Goal: Transaction & Acquisition: Purchase product/service

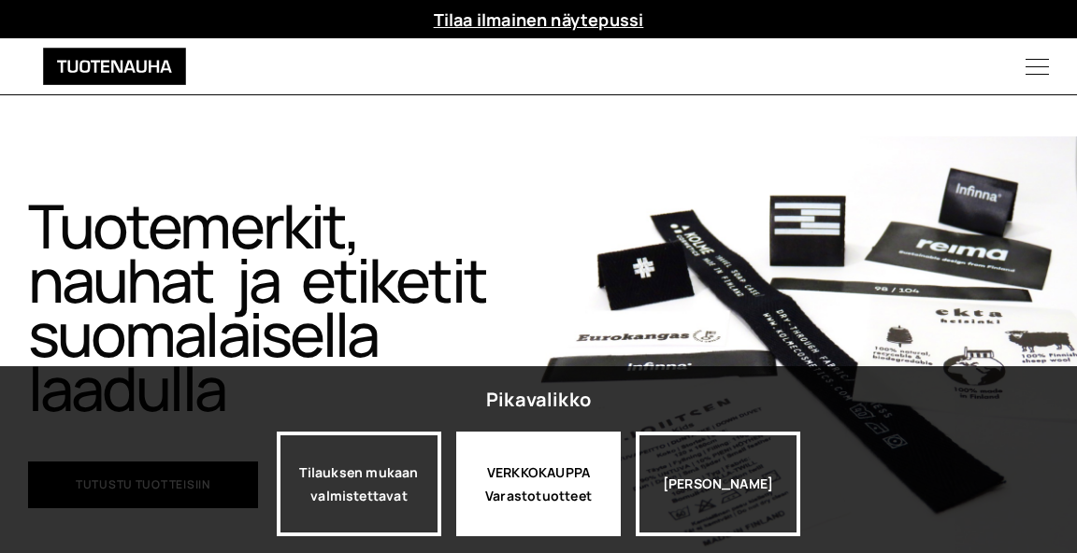
click at [543, 490] on div "VERKKOKAUPPA Varastotuotteet" at bounding box center [538, 484] width 165 height 105
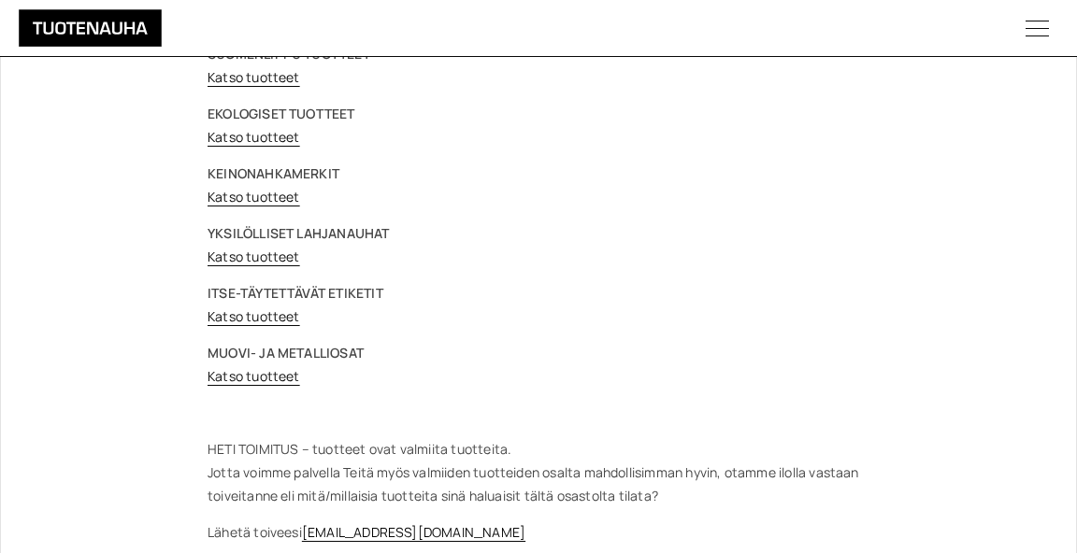
scroll to position [325, 0]
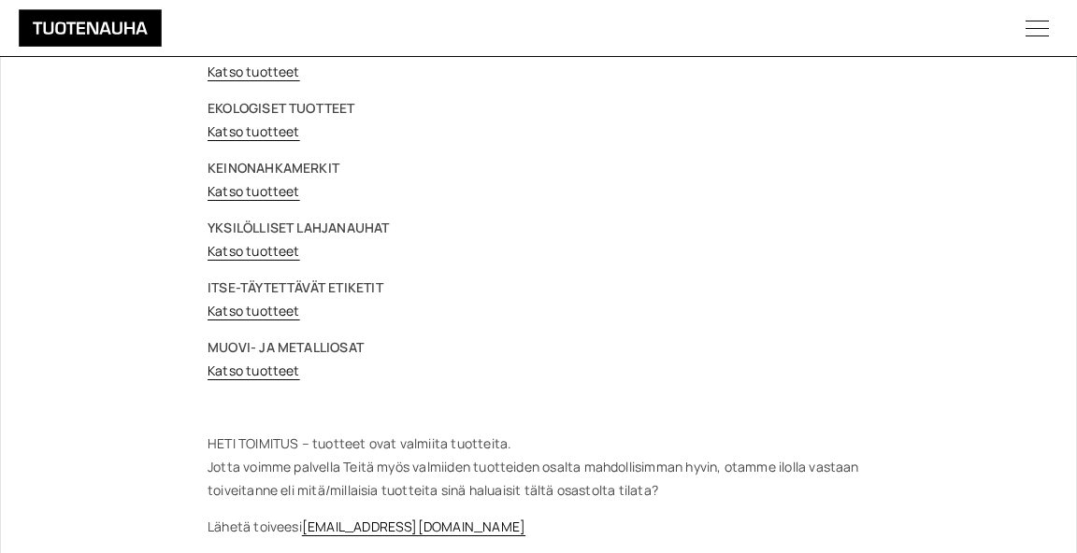
click at [251, 312] on link "Katso tuotteet" at bounding box center [254, 311] width 93 height 18
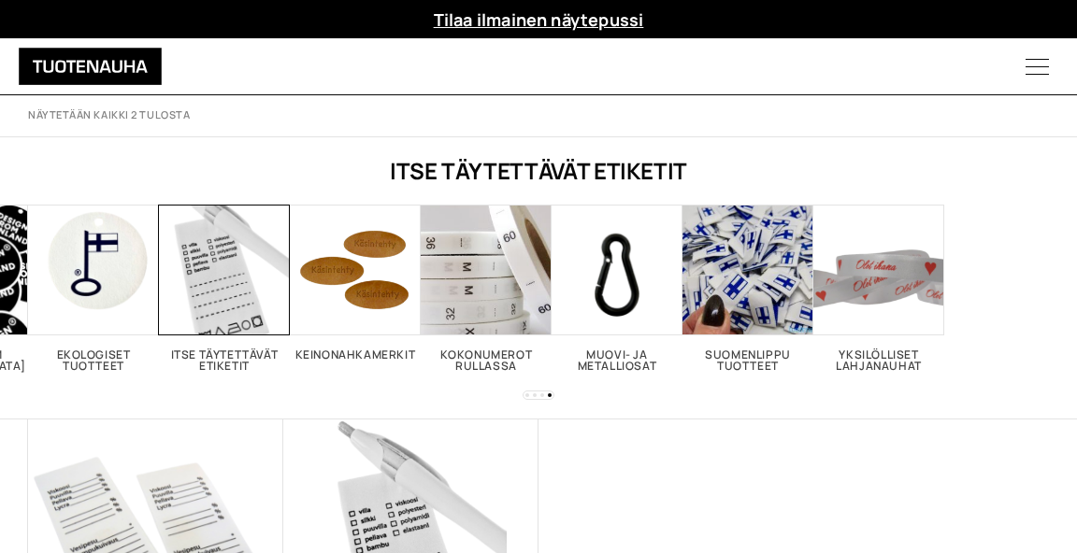
click at [251, 312] on span "Visit product category Itse täytettävät etiketit" at bounding box center [224, 270] width 131 height 131
click at [175, 486] on img at bounding box center [155, 547] width 255 height 255
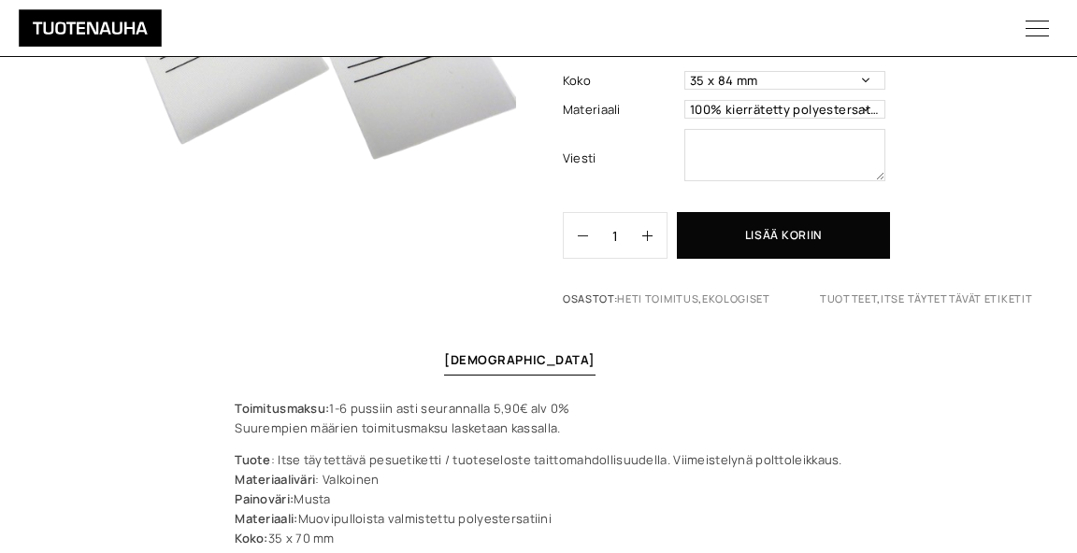
scroll to position [348, 0]
